Goal: Book appointment/travel/reservation

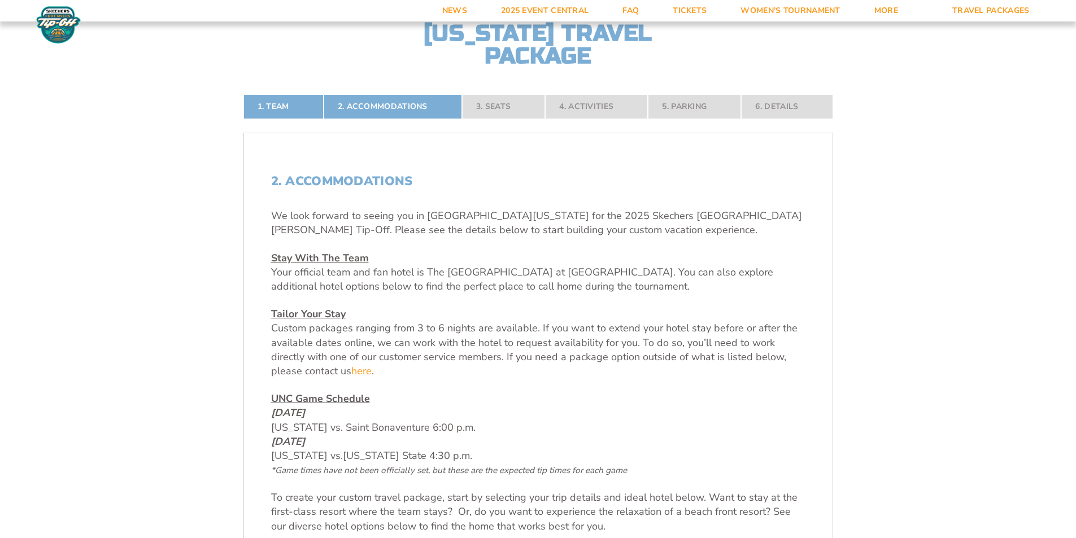
scroll to position [339, 0]
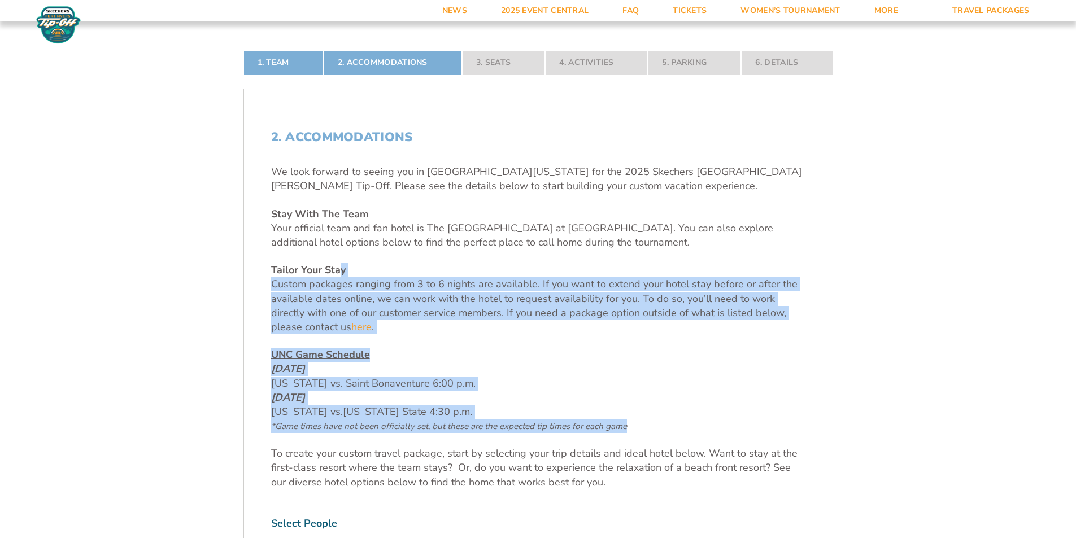
drag, startPoint x: 672, startPoint y: 430, endPoint x: 339, endPoint y: 280, distance: 365.1
click at [326, 265] on div "We look forward to seeing you in [GEOGRAPHIC_DATA][US_STATE] for the 2025 Skech…" at bounding box center [538, 327] width 534 height 325
click at [525, 378] on p "UNC Game Schedule [DATE] [US_STATE] vs. Saint Bonaventure 6:00 p.m. [DATE] [US_…" at bounding box center [538, 390] width 534 height 85
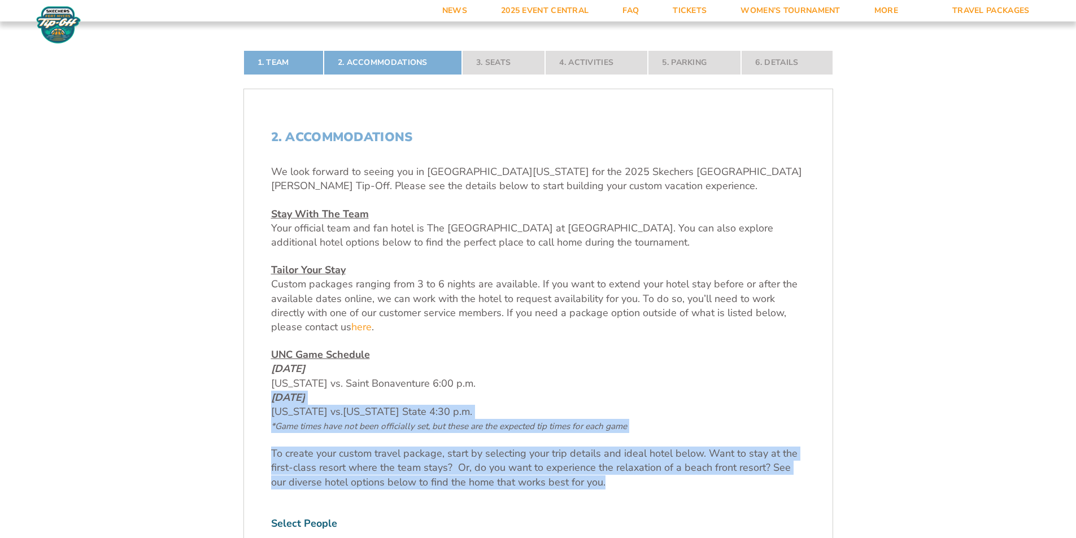
drag, startPoint x: 274, startPoint y: 399, endPoint x: 646, endPoint y: 482, distance: 380.8
click at [646, 482] on div "We look forward to seeing you in [GEOGRAPHIC_DATA][US_STATE] for the 2025 Skech…" at bounding box center [538, 327] width 534 height 325
click at [646, 482] on p "To create your custom travel package, start by selecting your trip details and …" at bounding box center [538, 468] width 534 height 43
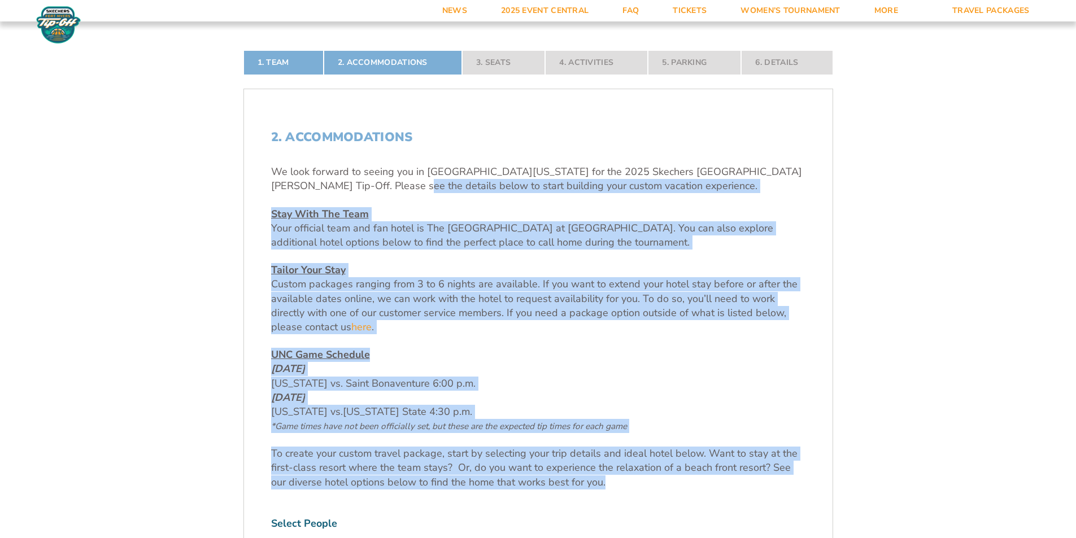
drag, startPoint x: 656, startPoint y: 485, endPoint x: 359, endPoint y: 228, distance: 392.9
click at [336, 185] on div "We look forward to seeing you in [GEOGRAPHIC_DATA][US_STATE] for the 2025 Skech…" at bounding box center [538, 327] width 534 height 325
click at [657, 452] on p "To create your custom travel package, start by selecting your trip details and …" at bounding box center [538, 468] width 534 height 43
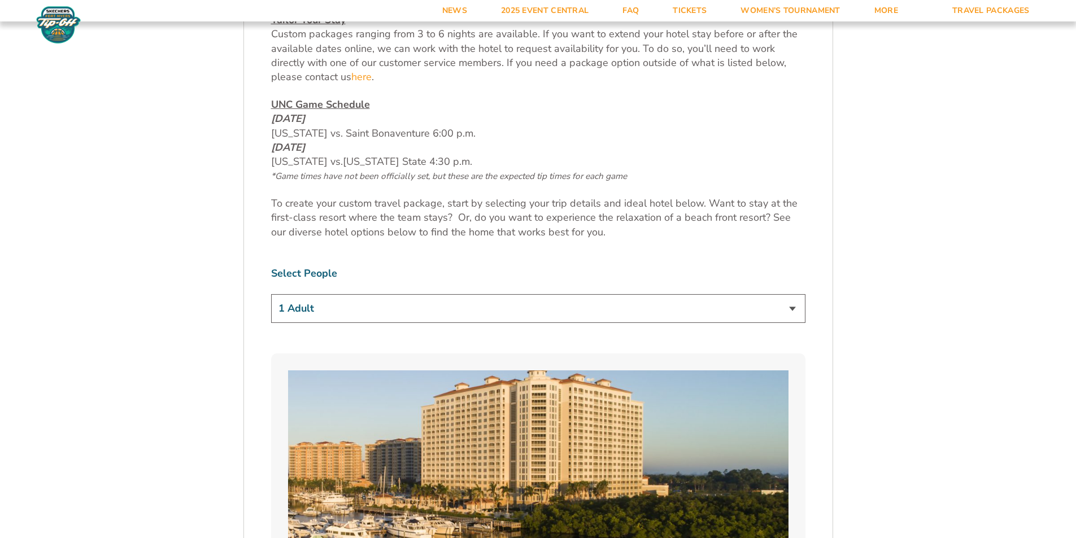
scroll to position [621, 0]
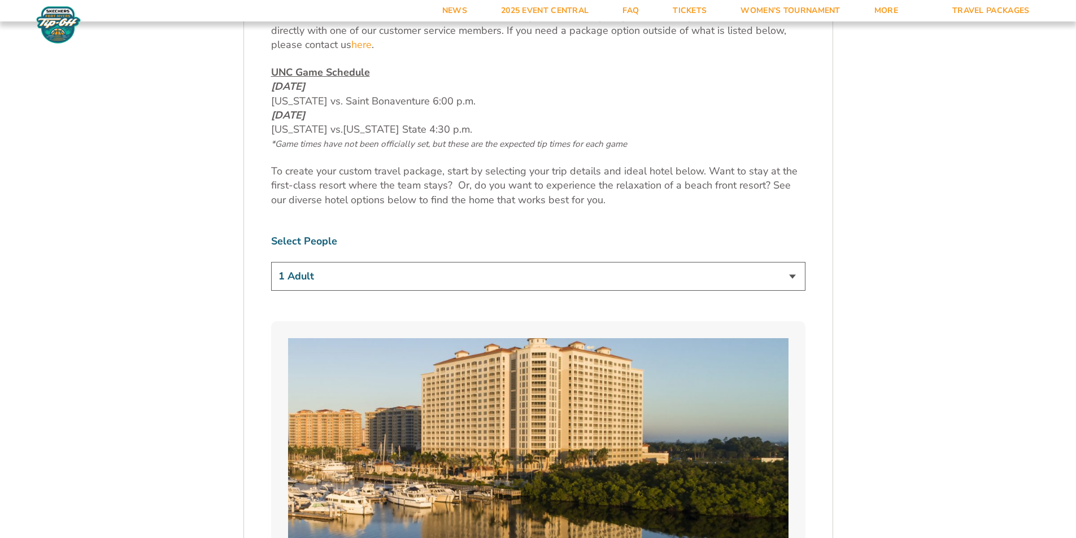
click at [399, 274] on select "1 Adult 2 Adults 3 Adults 4 Adults 2 Adults + 1 Child 2 Adults + 2 Children 2 A…" at bounding box center [538, 276] width 534 height 29
click at [271, 262] on select "1 Adult 2 Adults 3 Adults 4 Adults 2 Adults + 1 Child 2 Adults + 2 Children 2 A…" at bounding box center [538, 276] width 534 height 29
drag, startPoint x: 339, startPoint y: 284, endPoint x: 333, endPoint y: 290, distance: 8.8
click at [339, 284] on select "1 Adult 2 Adults 3 Adults 4 Adults 2 Adults + 1 Child 2 Adults + 2 Children 2 A…" at bounding box center [538, 276] width 534 height 29
select select "2 Adults"
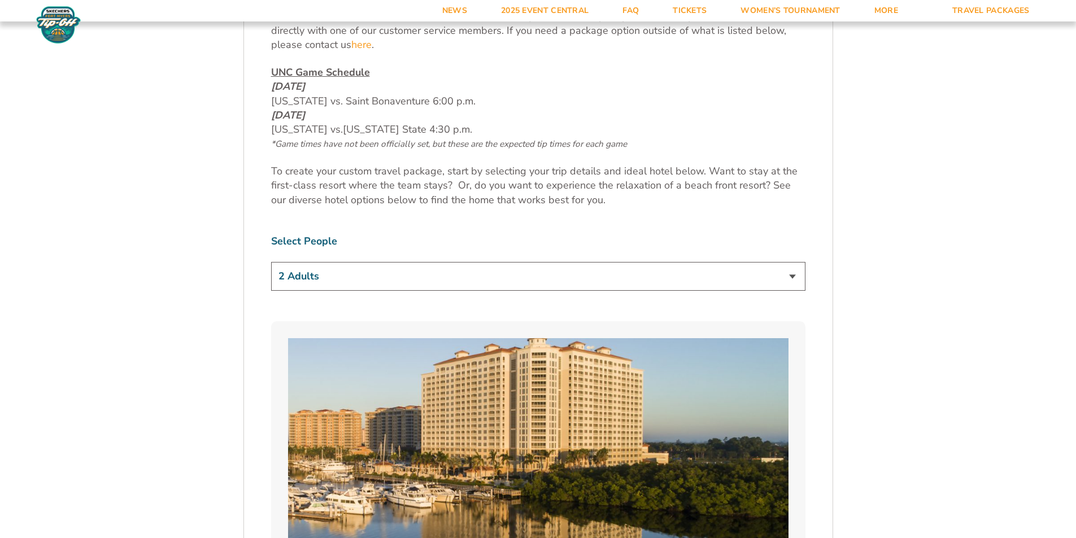
click at [271, 262] on select "1 Adult 2 Adults 3 Adults 4 Adults 2 Adults + 1 Child 2 Adults + 2 Children 2 A…" at bounding box center [538, 276] width 534 height 29
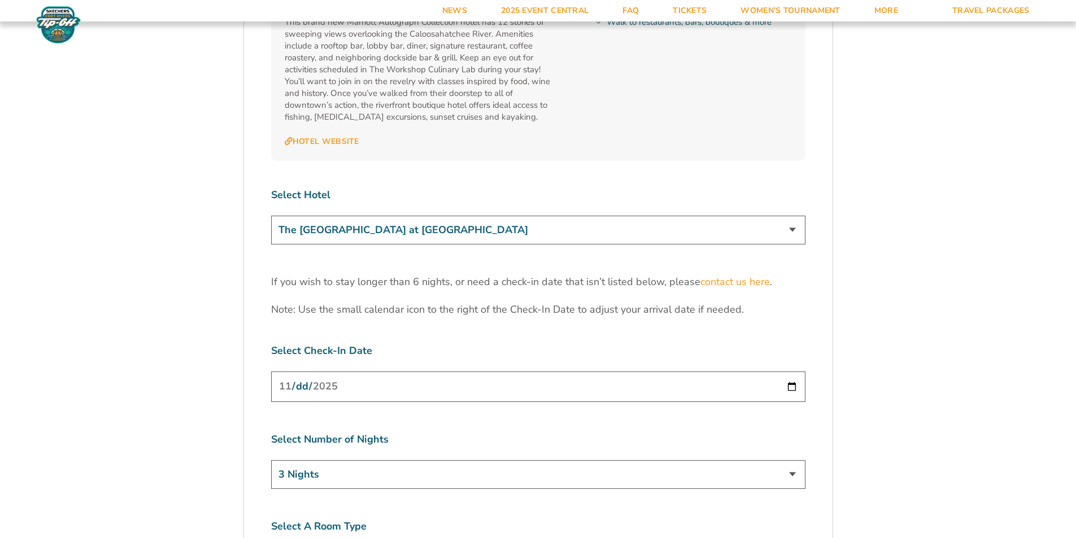
scroll to position [3389, 0]
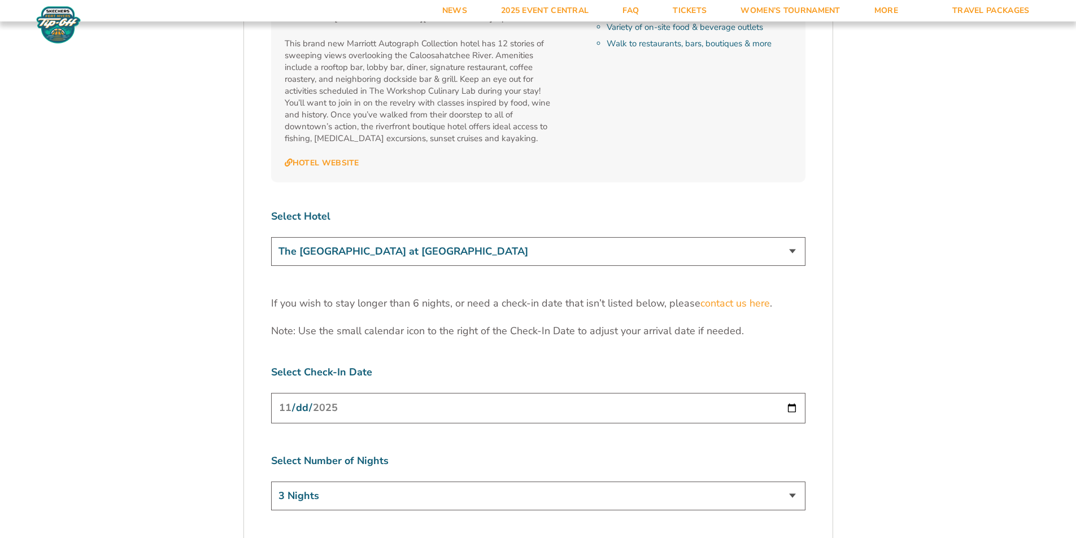
click at [546, 237] on select "The [GEOGRAPHIC_DATA] at [GEOGRAPHIC_DATA] [GEOGRAPHIC_DATA] [GEOGRAPHIC_DATA],…" at bounding box center [538, 251] width 534 height 29
click at [271, 237] on select "The [GEOGRAPHIC_DATA] at [GEOGRAPHIC_DATA] [GEOGRAPHIC_DATA] [GEOGRAPHIC_DATA],…" at bounding box center [538, 251] width 534 height 29
click at [527, 210] on label "Select Hotel" at bounding box center [538, 217] width 534 height 14
click at [361, 393] on input "[DATE]" at bounding box center [538, 408] width 534 height 30
drag, startPoint x: 603, startPoint y: 352, endPoint x: 741, endPoint y: 352, distance: 137.3
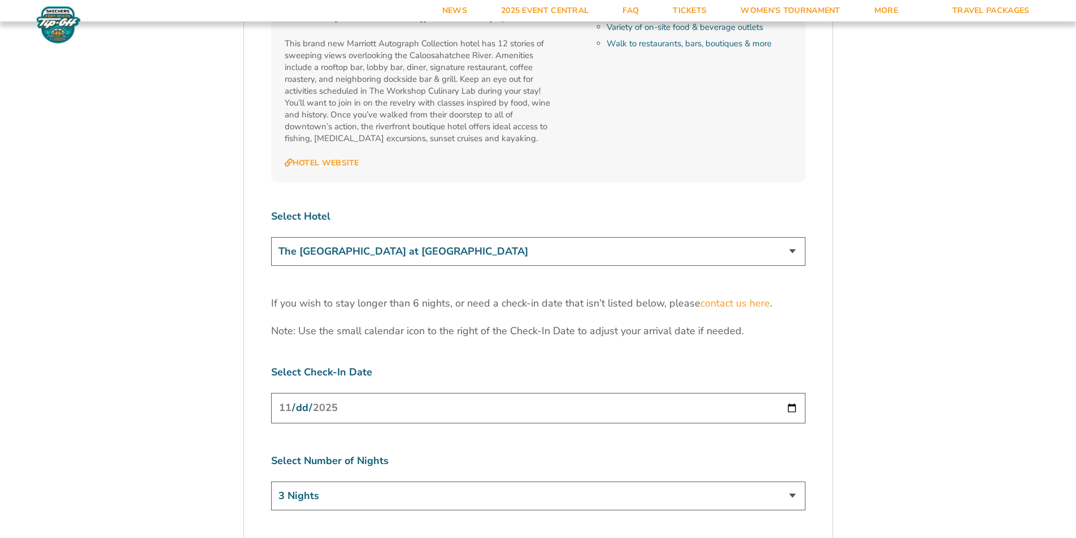
click at [603, 393] on input "[DATE]" at bounding box center [538, 408] width 534 height 30
click at [799, 393] on input "[DATE]" at bounding box center [538, 408] width 534 height 30
click at [792, 482] on select "3 Nights 4 Nights 5 Nights 6 Nights" at bounding box center [538, 496] width 534 height 29
click at [271, 482] on select "3 Nights 4 Nights 5 Nights 6 Nights" at bounding box center [538, 496] width 534 height 29
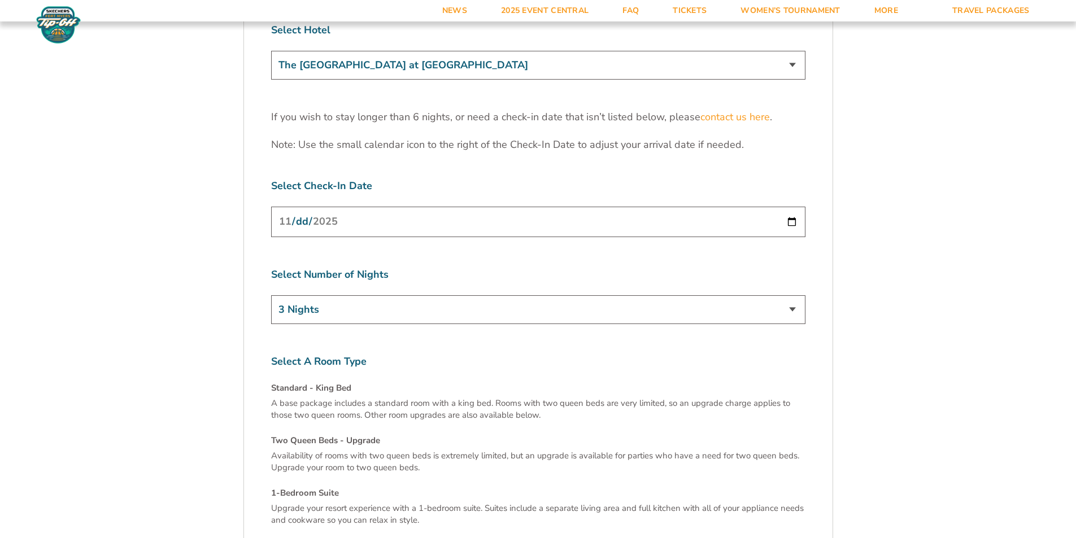
scroll to position [3785, 0]
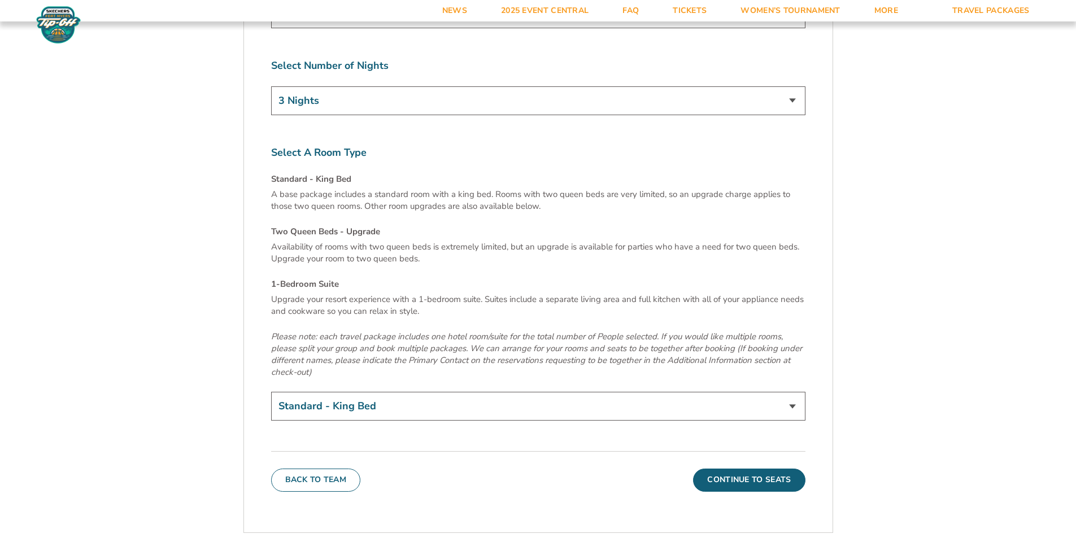
click at [349, 392] on select "Standard - King Bed Two Queen Beds - Upgrade (+$15 per night) 1-Bedroom Suite (…" at bounding box center [538, 406] width 534 height 29
drag, startPoint x: 380, startPoint y: 355, endPoint x: 430, endPoint y: 371, distance: 52.9
click at [380, 392] on select "Standard - King Bed Two Queen Beds - Upgrade (+$15 per night) 1-Bedroom Suite (…" at bounding box center [538, 406] width 534 height 29
click at [721, 469] on button "Continue To Seats" at bounding box center [749, 480] width 112 height 23
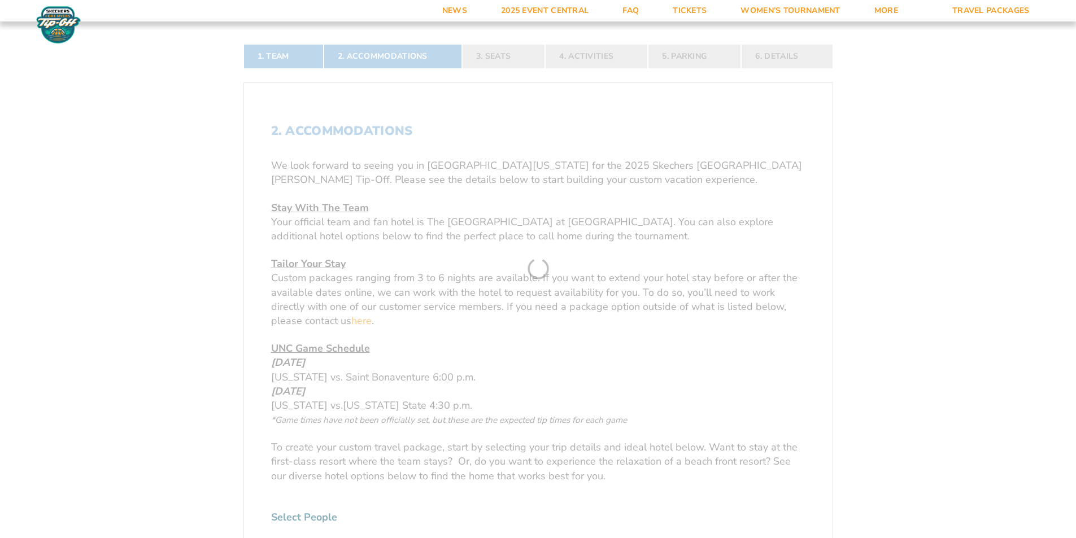
scroll to position [255, 0]
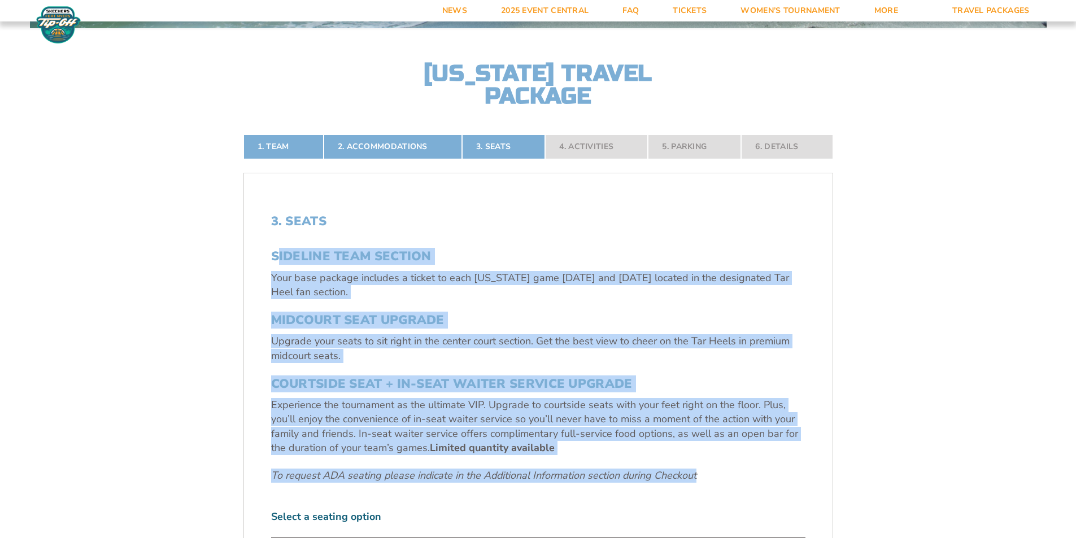
drag, startPoint x: 276, startPoint y: 246, endPoint x: 717, endPoint y: 467, distance: 493.4
click at [717, 467] on div "3. Seats SIDELINE TEAM SECTION Your base package includes a ticket to each [US_…" at bounding box center [538, 392] width 534 height 356
click at [717, 467] on div "SIDELINE TEAM SECTION Your base package includes a ticket to each [US_STATE] ga…" at bounding box center [538, 366] width 534 height 234
drag, startPoint x: 734, startPoint y: 468, endPoint x: 294, endPoint y: 274, distance: 480.8
click at [294, 274] on div "SIDELINE TEAM SECTION Your base package includes a ticket to each [US_STATE] ga…" at bounding box center [538, 366] width 534 height 234
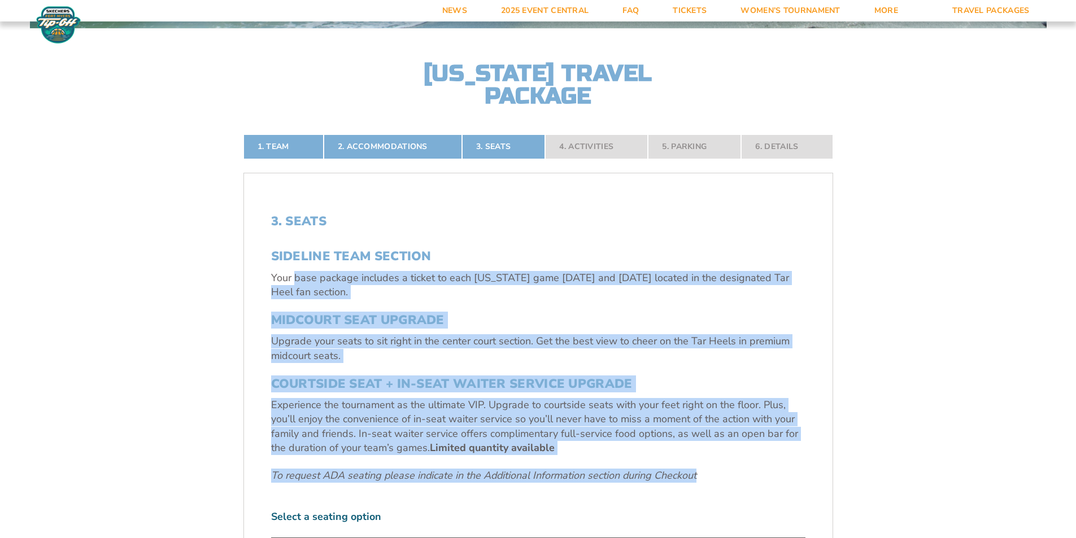
click at [294, 274] on p "Your base package includes a ticket to each [US_STATE] game [DATE] and [DATE] l…" at bounding box center [538, 285] width 534 height 28
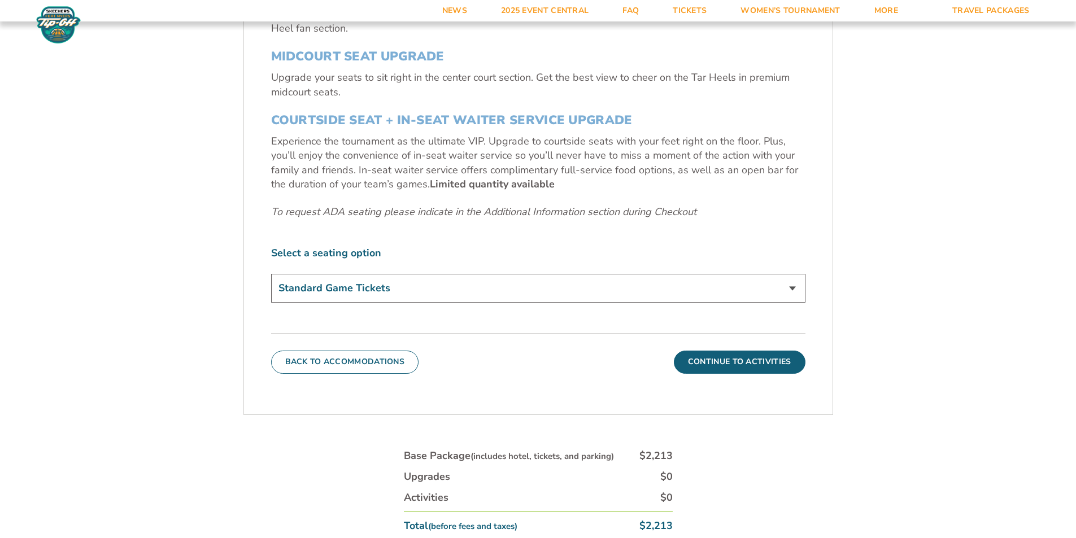
scroll to position [537, 0]
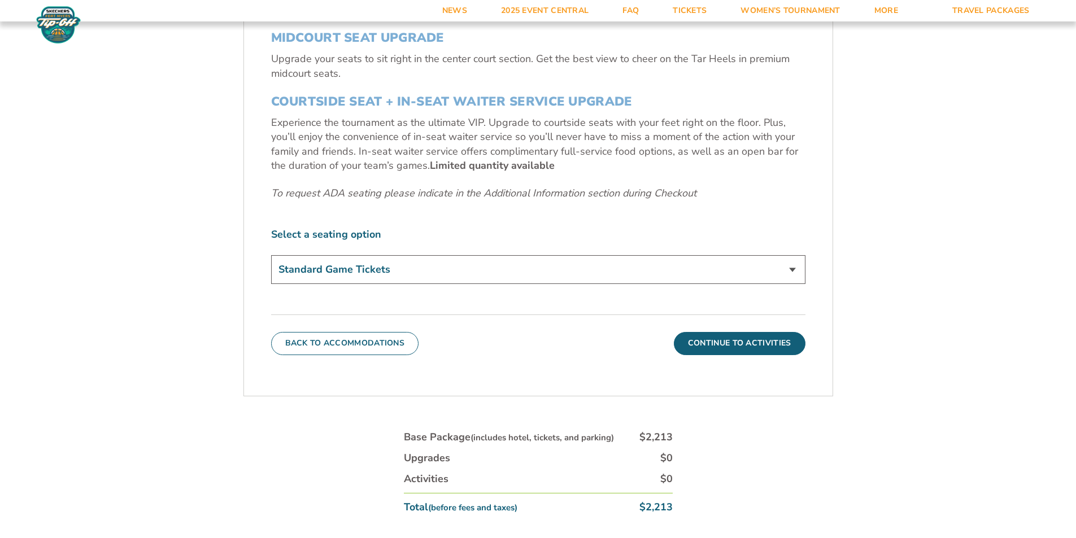
click at [403, 259] on select "Standard Game Tickets Midcourt Seat Upgrade (+$140 per person) Courtside Seat +…" at bounding box center [538, 269] width 534 height 29
click at [271, 255] on select "Standard Game Tickets Midcourt Seat Upgrade (+$140 per person) Courtside Seat +…" at bounding box center [538, 269] width 534 height 29
drag, startPoint x: 500, startPoint y: 308, endPoint x: 684, endPoint y: 341, distance: 187.0
click at [500, 309] on div "3. Seats SIDELINE TEAM SECTION Your base package includes a ticket to each [US_…" at bounding box center [538, 144] width 589 height 478
click at [722, 346] on button "Continue To Activities" at bounding box center [740, 343] width 132 height 23
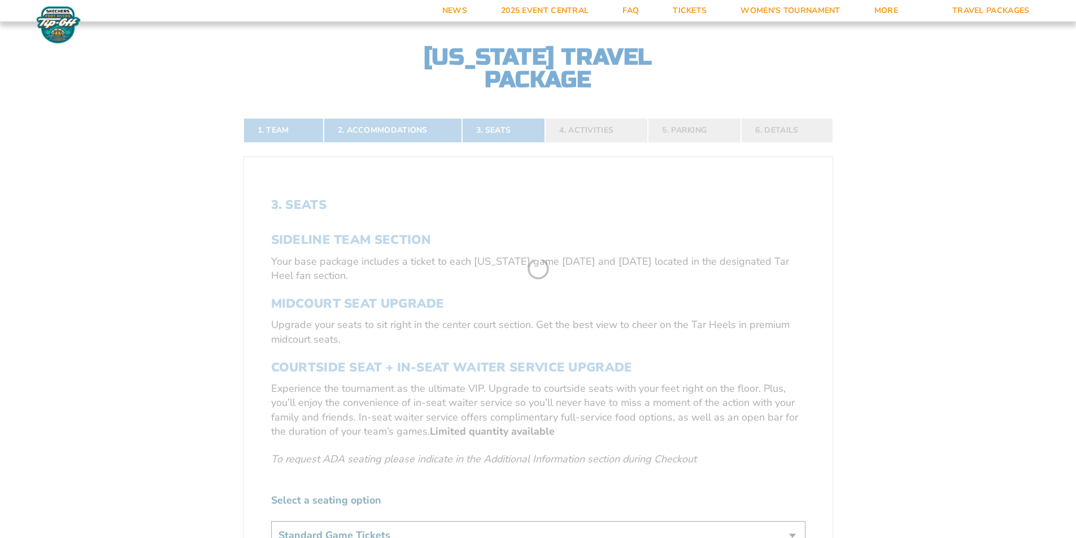
scroll to position [255, 0]
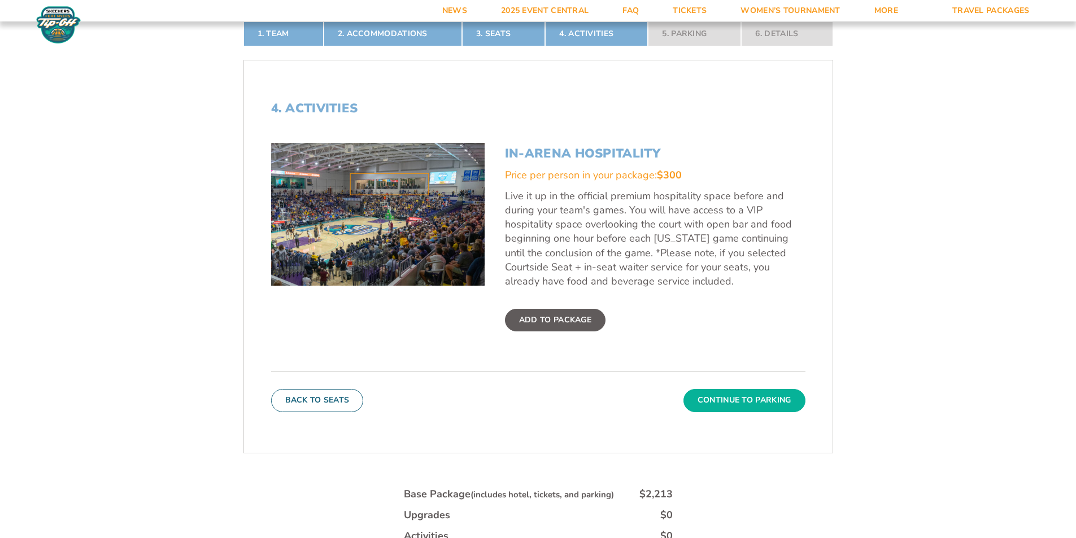
click at [747, 405] on button "Continue To Parking" at bounding box center [744, 400] width 122 height 23
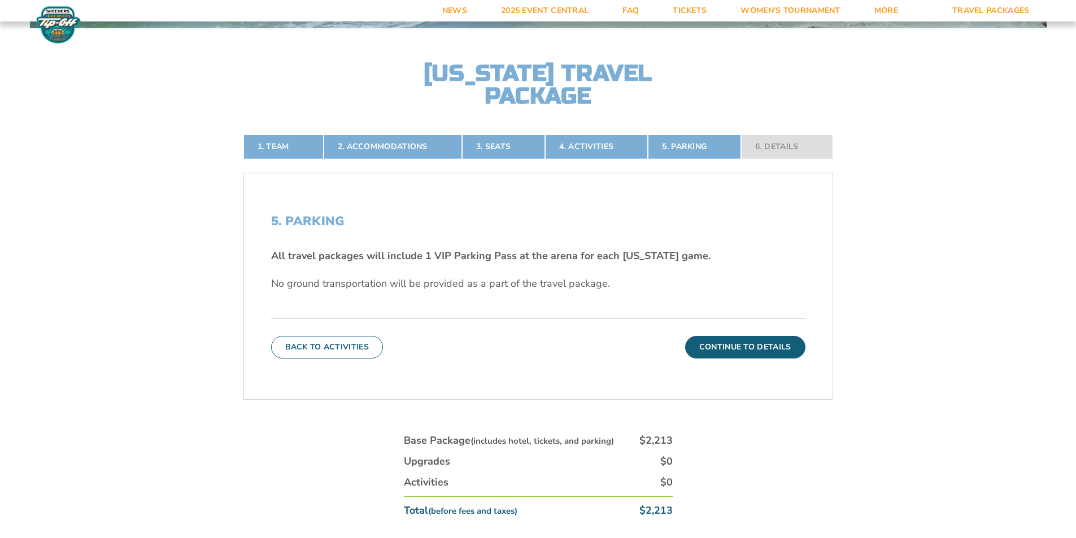
click at [687, 339] on div "Back To Activities Continue To Details" at bounding box center [538, 339] width 534 height 40
click at [698, 347] on button "Continue To Details" at bounding box center [745, 347] width 120 height 23
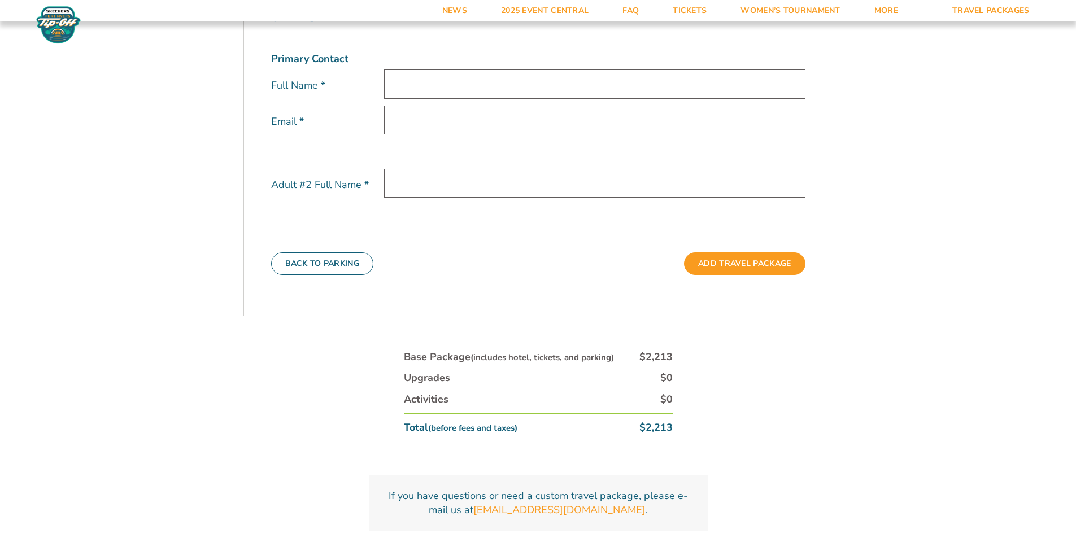
scroll to position [481, 0]
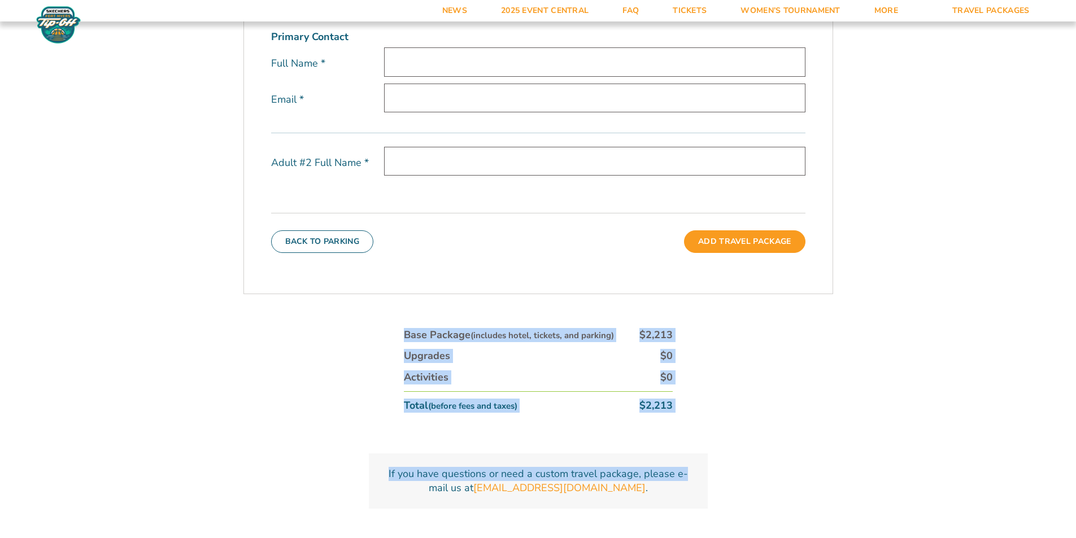
drag, startPoint x: 400, startPoint y: 303, endPoint x: 735, endPoint y: 449, distance: 365.3
click at [735, 449] on div "1. Team 2. Accommodations 3. Seats 4. Activities 5. Parking 6. Details 1. Team …" at bounding box center [538, 222] width 644 height 682
drag, startPoint x: 770, startPoint y: 456, endPoint x: 463, endPoint y: 278, distance: 355.6
click at [493, 298] on div "1. Team 2. Accommodations 3. Seats 4. Activities 5. Parking 6. Details 1. Team …" at bounding box center [538, 222] width 644 height 682
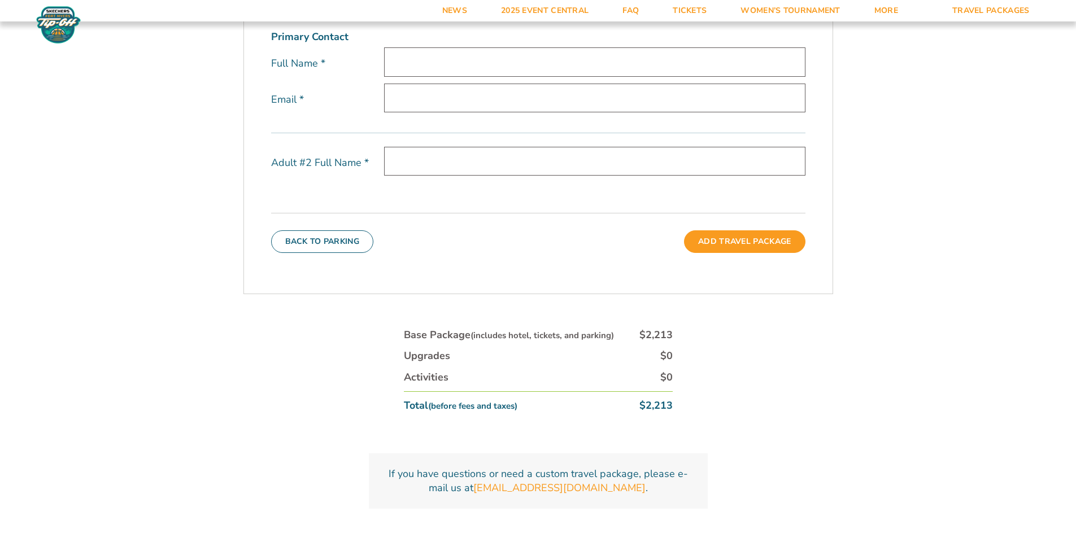
click at [457, 275] on div "6. Info Primary Contact Full Name * Email * Adult #2 Full Name * Back To Parkin…" at bounding box center [538, 120] width 589 height 319
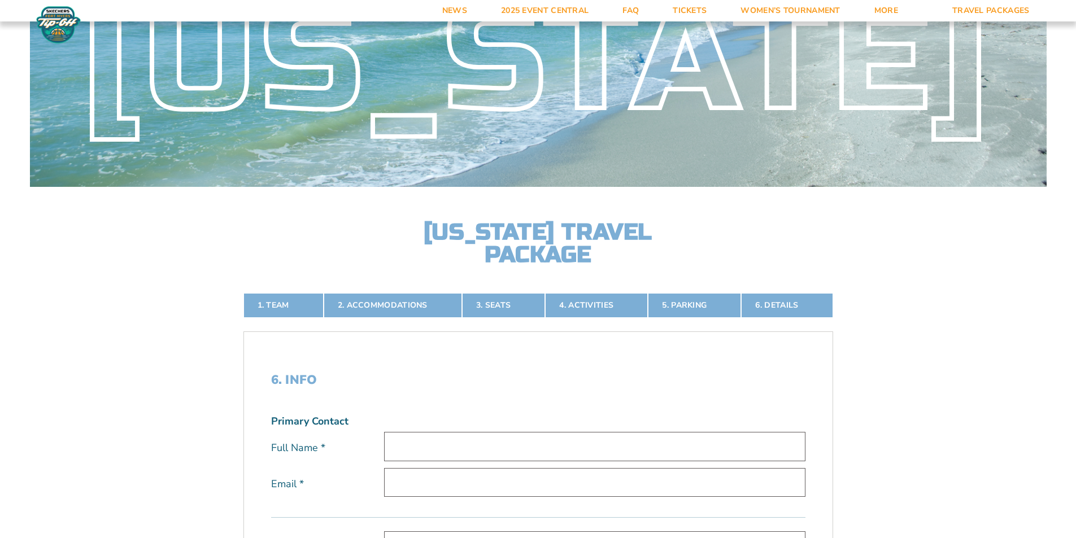
scroll to position [85, 0]
